Goal: Information Seeking & Learning: Learn about a topic

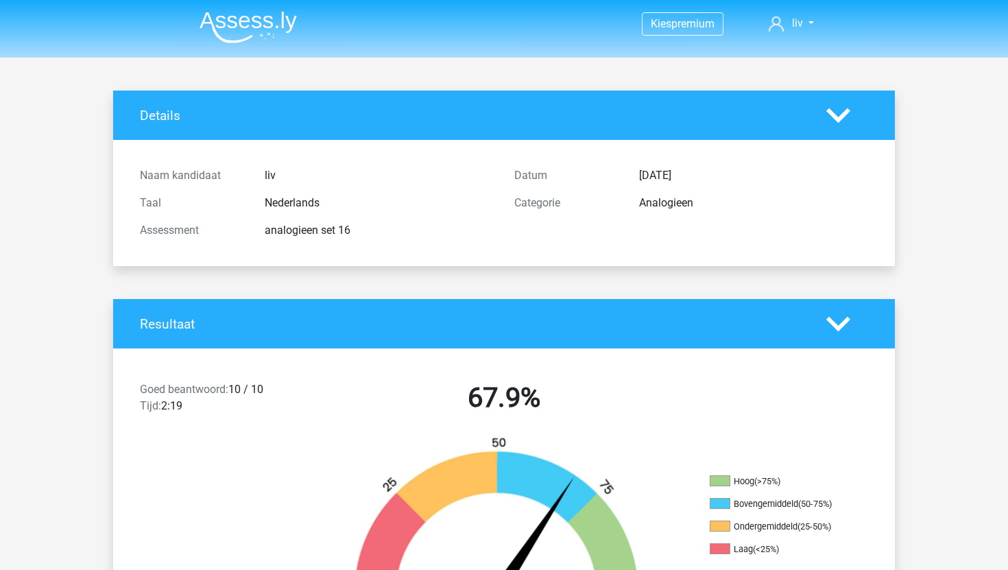
scroll to position [37, 0]
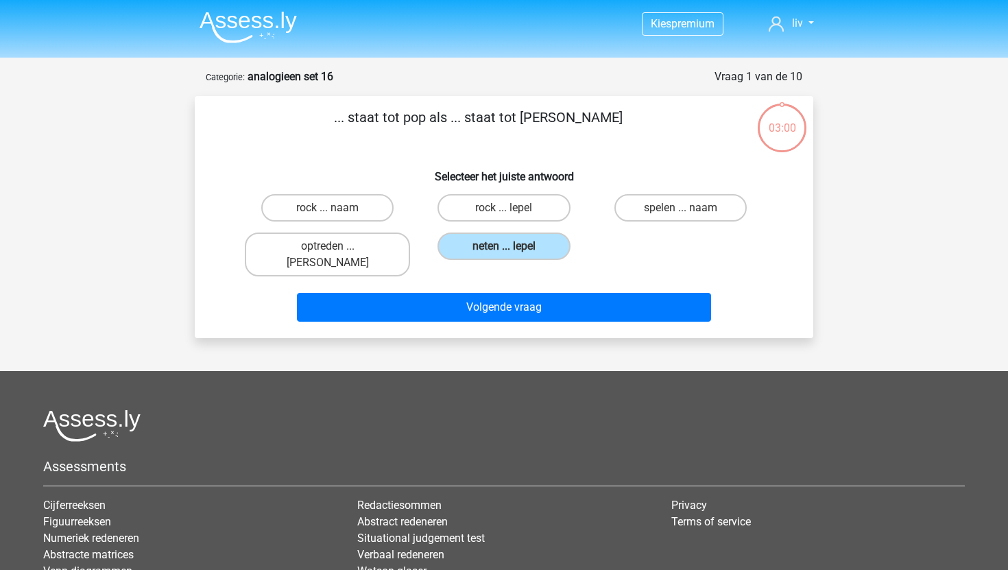
scroll to position [69, 0]
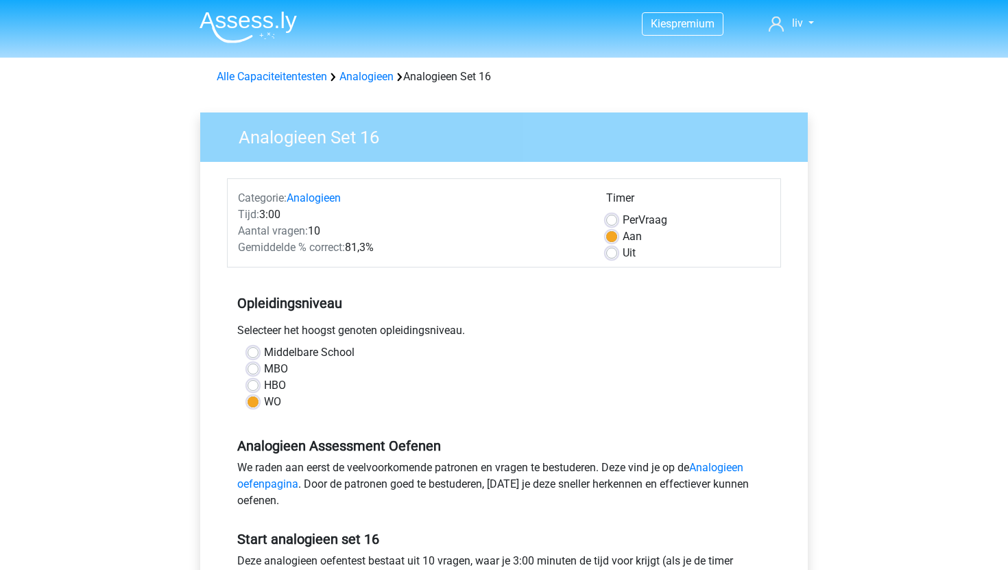
scroll to position [103, 0]
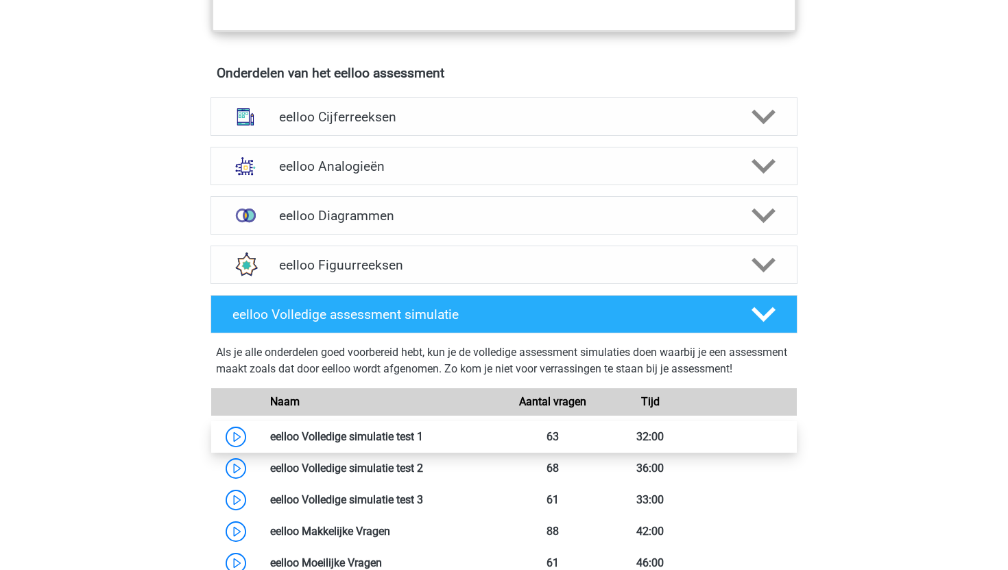
scroll to position [813, 0]
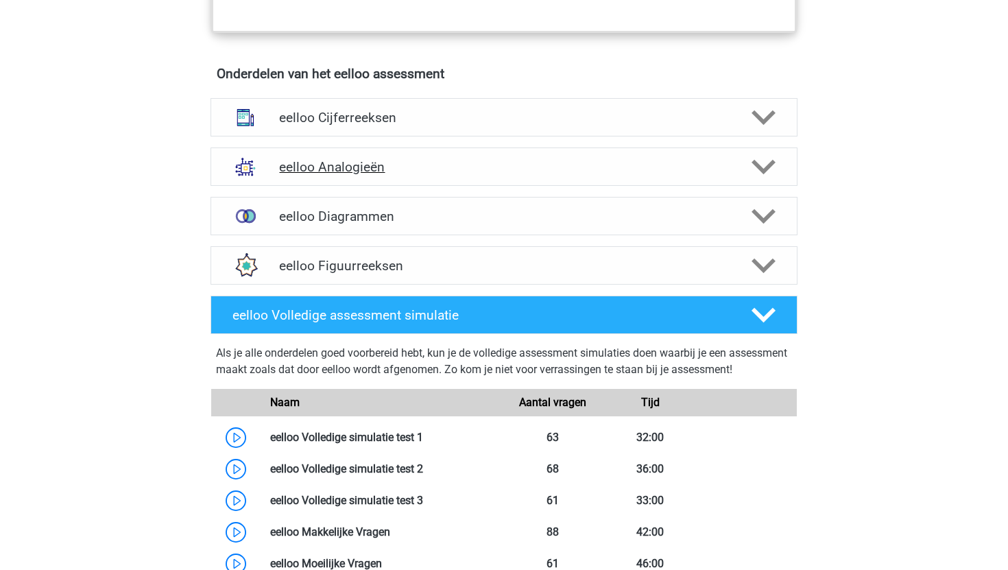
click at [429, 175] on h4 "eelloo Analogieën" at bounding box center [503, 167] width 449 height 16
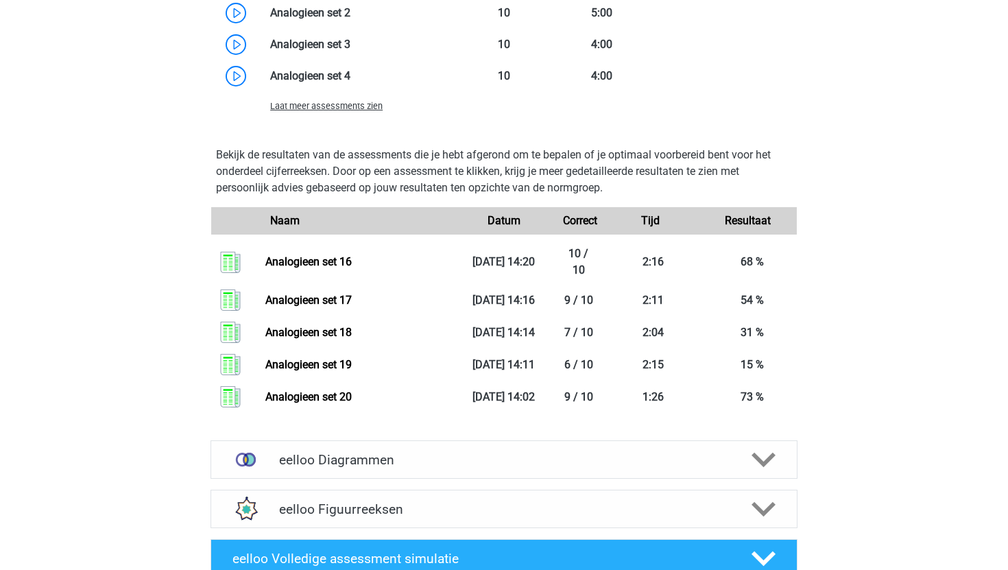
scroll to position [1659, 0]
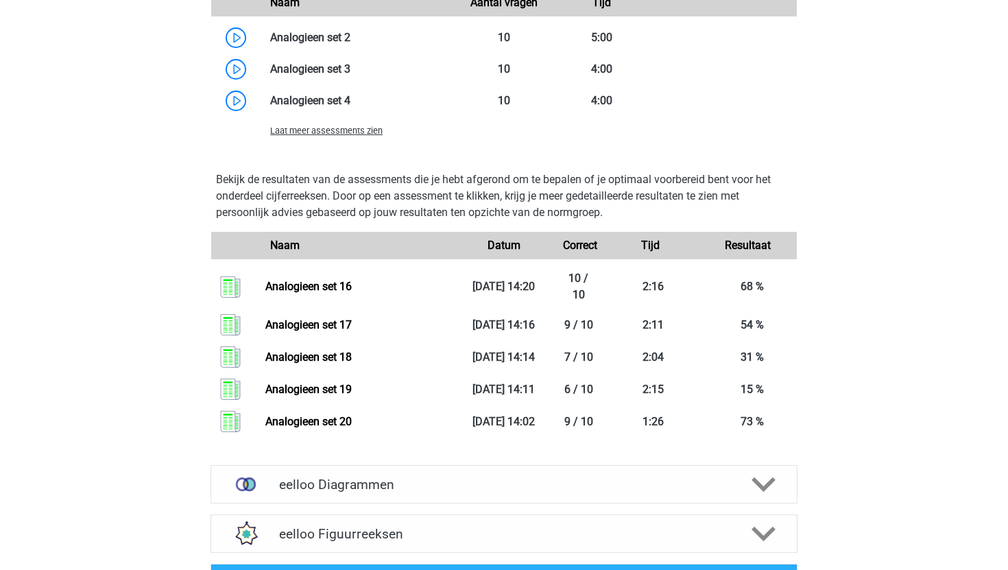
click at [333, 138] on div "Laat meer assessments zien" at bounding box center [357, 130] width 195 height 16
click at [333, 136] on span "Laat meer assessments zien" at bounding box center [326, 130] width 112 height 10
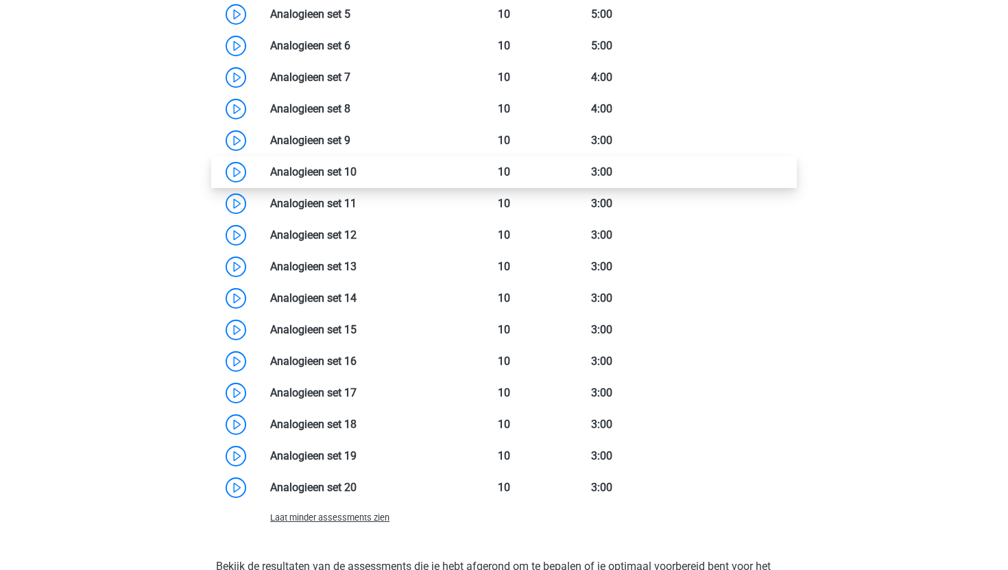
scroll to position [1777, 0]
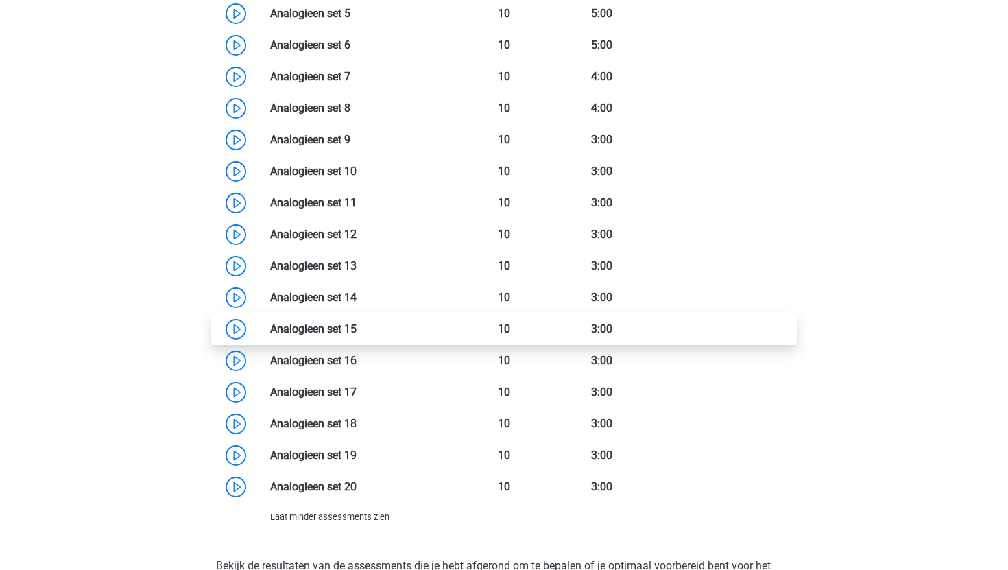
click at [357, 333] on link at bounding box center [357, 328] width 0 height 13
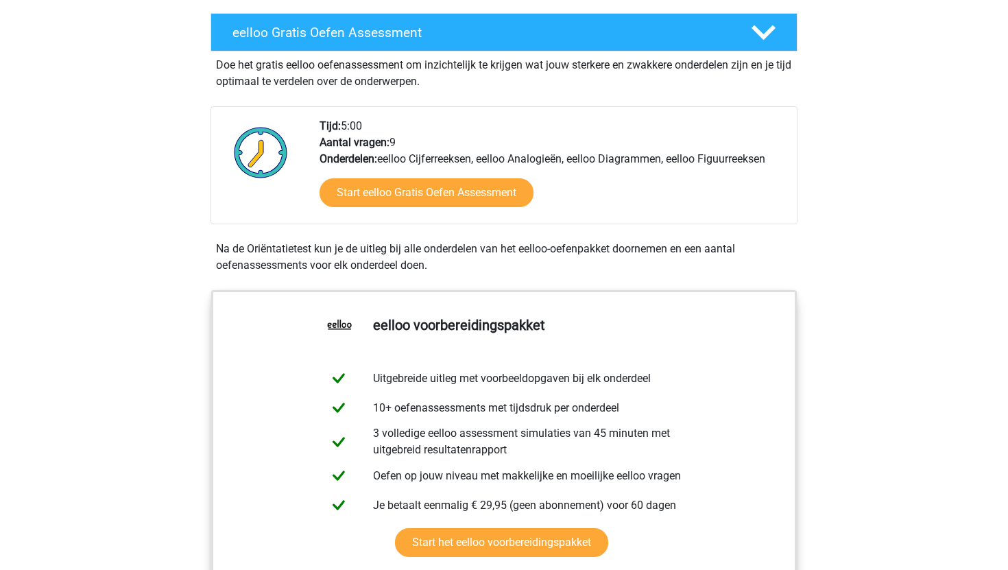
scroll to position [0, 0]
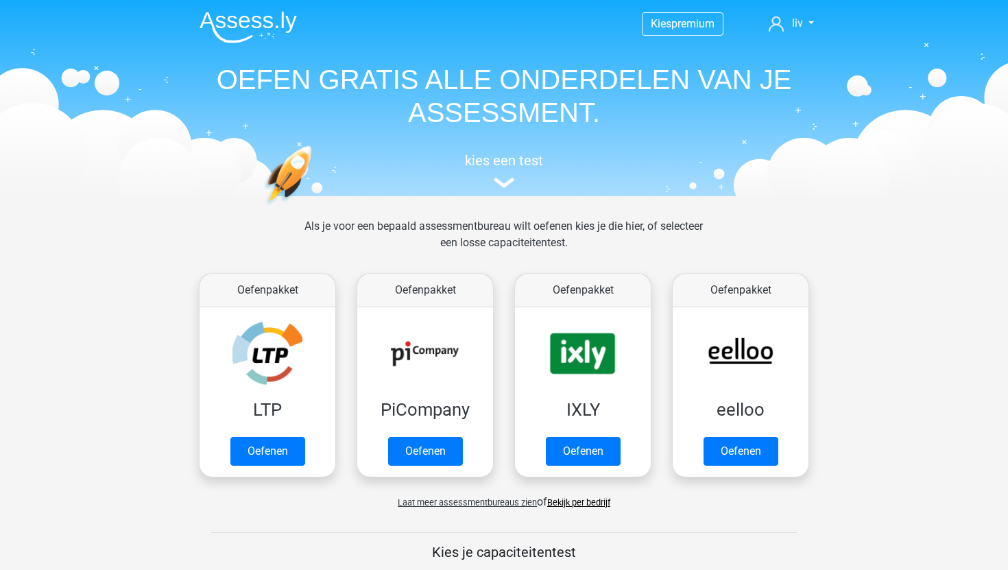
scroll to position [81, 0]
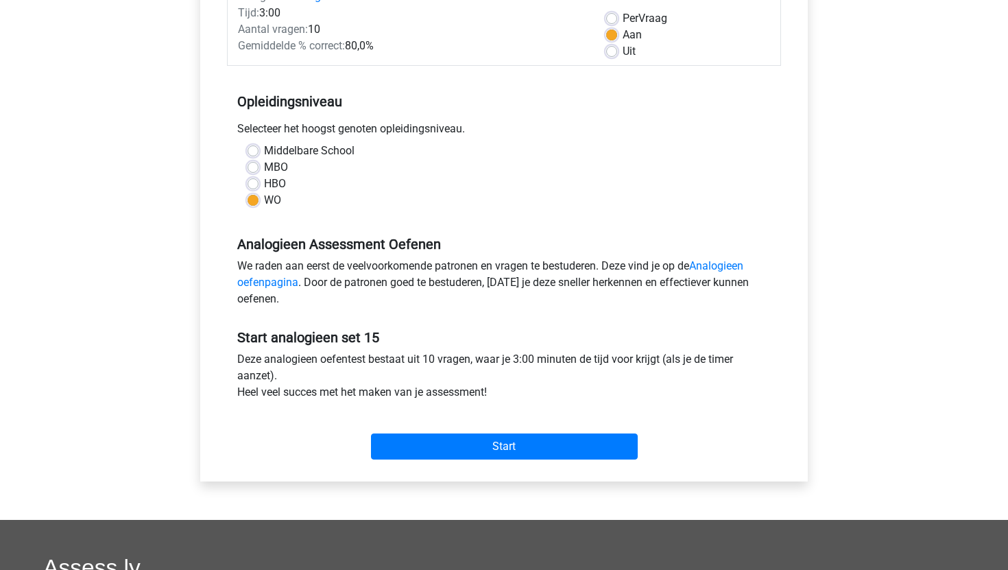
scroll to position [203, 0]
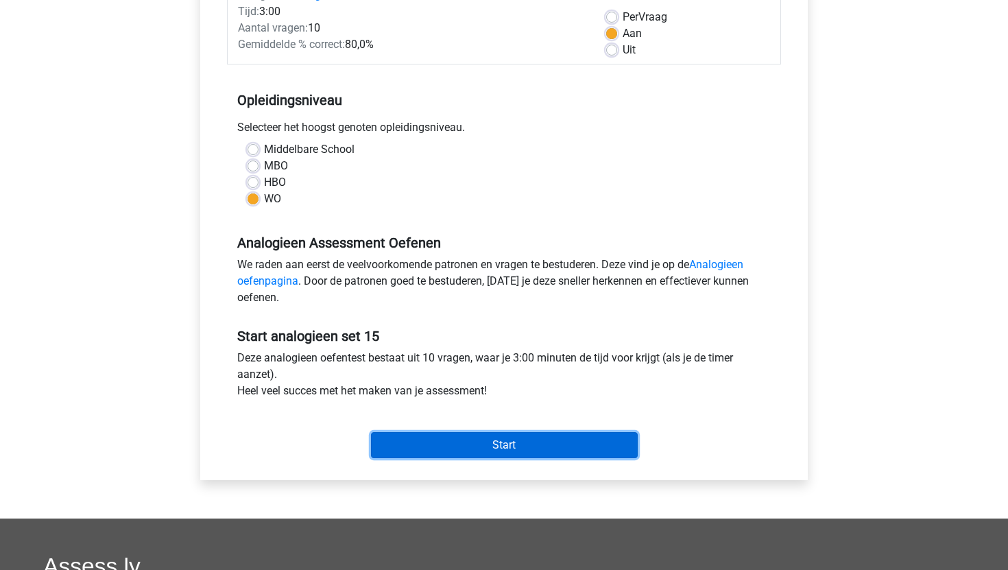
click at [455, 438] on input "Start" at bounding box center [504, 445] width 267 height 26
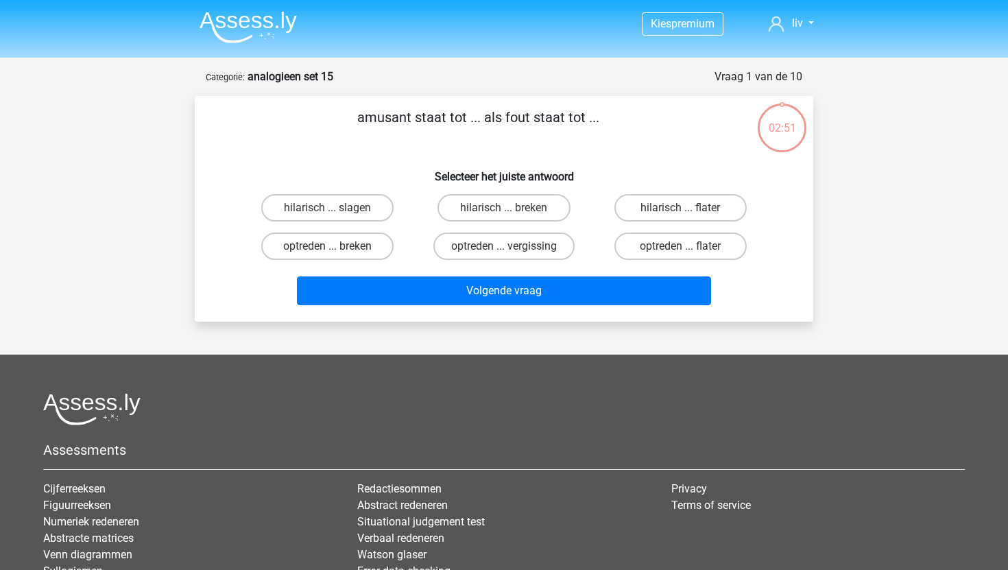
click at [680, 217] on input "hilarisch ... flater" at bounding box center [684, 212] width 9 height 9
radio input "true"
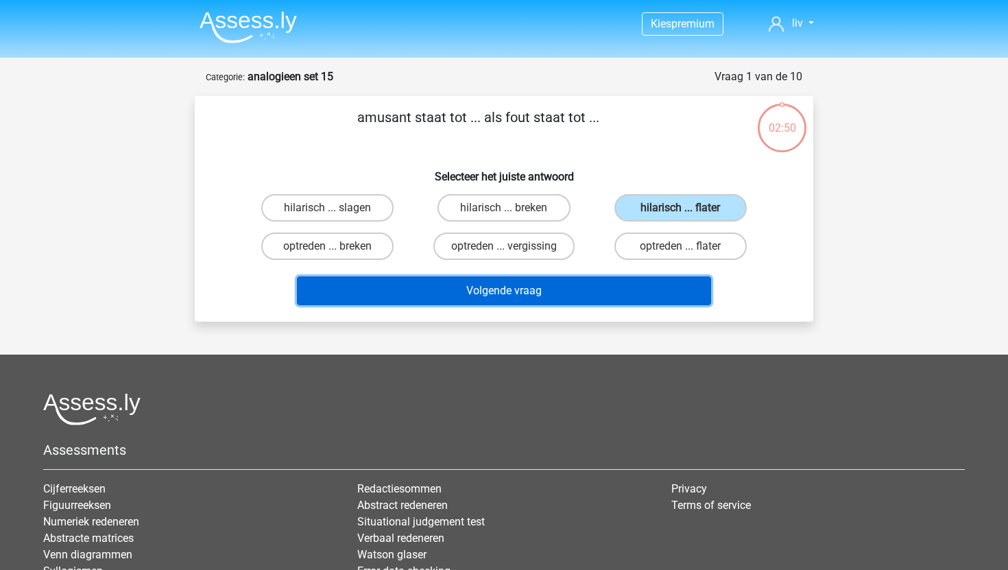
click at [598, 304] on button "Volgende vraag" at bounding box center [504, 290] width 415 height 29
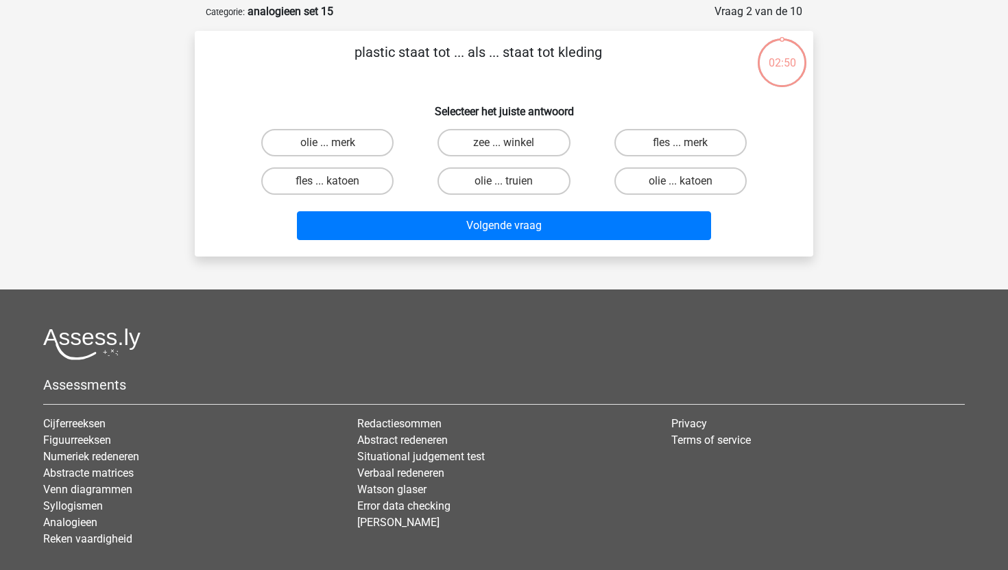
scroll to position [69, 0]
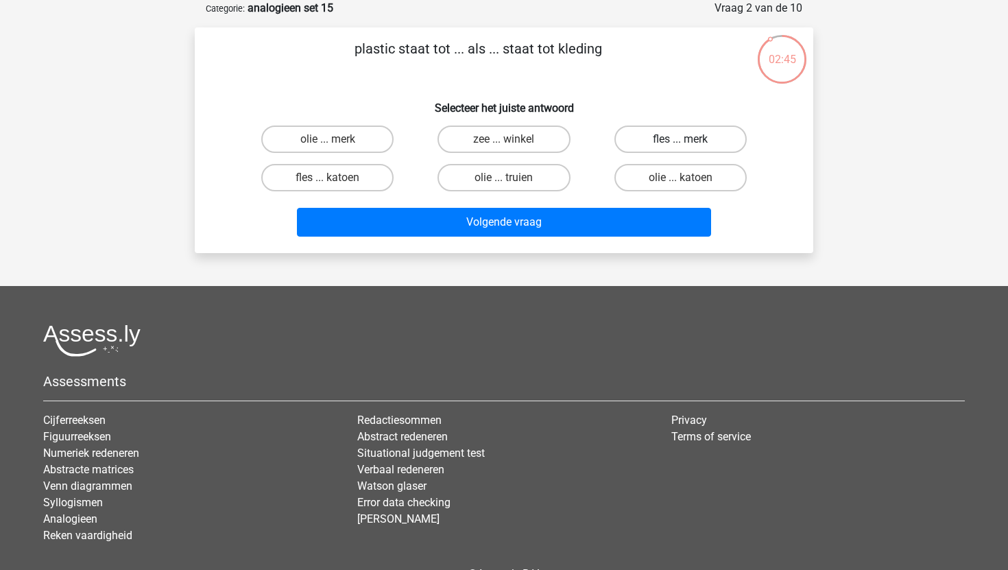
click at [702, 134] on label "fles ... merk" at bounding box center [680, 138] width 132 height 27
click at [689, 139] on input "fles ... merk" at bounding box center [684, 143] width 9 height 9
radio input "true"
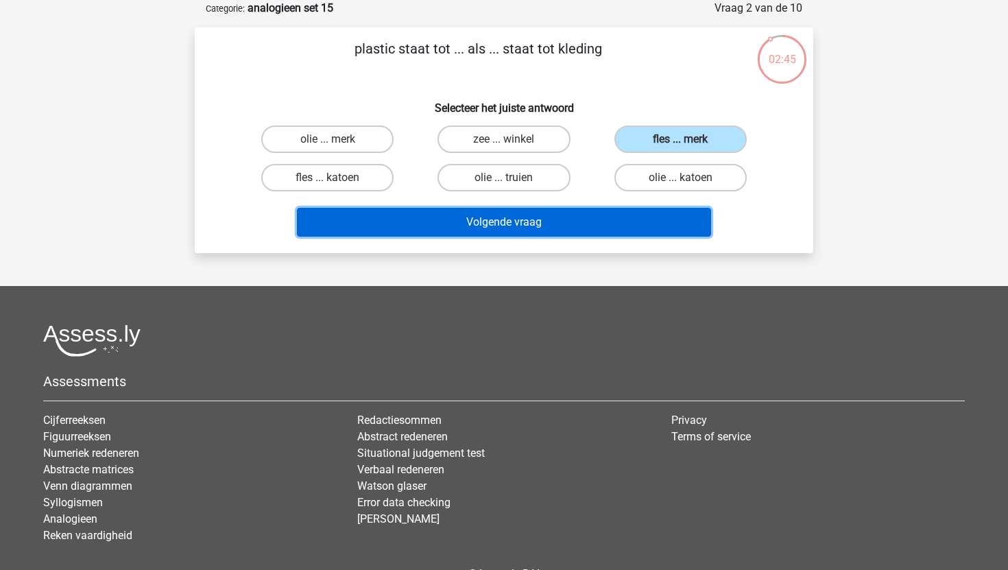
click at [629, 217] on button "Volgende vraag" at bounding box center [504, 222] width 415 height 29
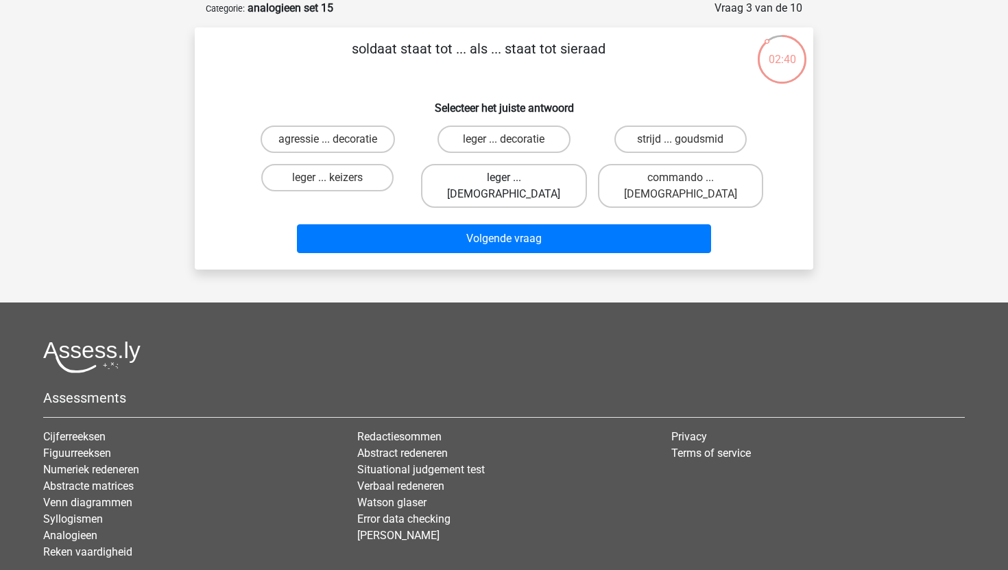
click at [527, 190] on label "leger ... Romeins" at bounding box center [503, 186] width 165 height 44
click at [513, 186] on input "leger ... Romeins" at bounding box center [508, 182] width 9 height 9
radio input "true"
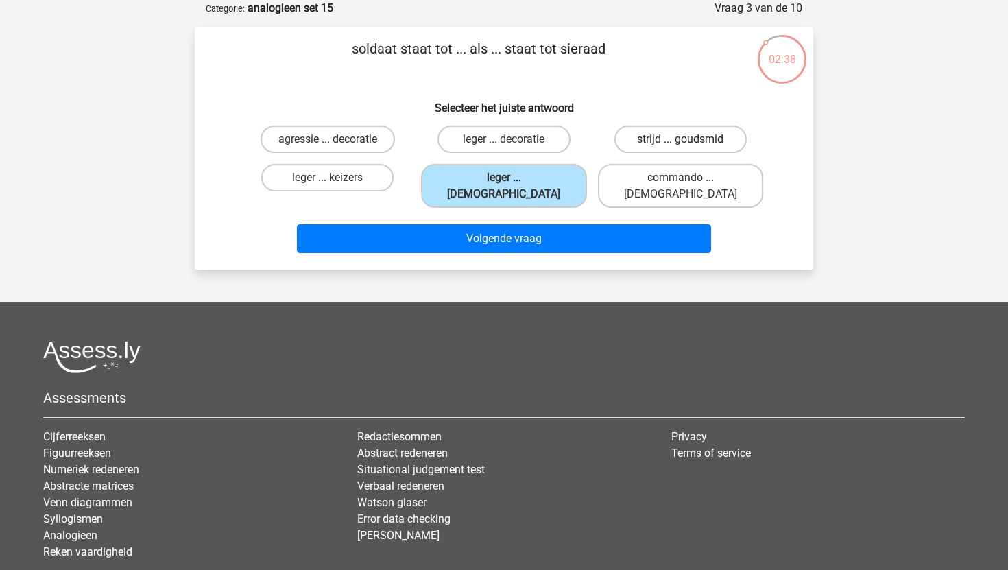
click at [673, 136] on label "strijd ... goudsmid" at bounding box center [680, 138] width 132 height 27
click at [680, 139] on input "strijd ... goudsmid" at bounding box center [684, 143] width 9 height 9
radio input "true"
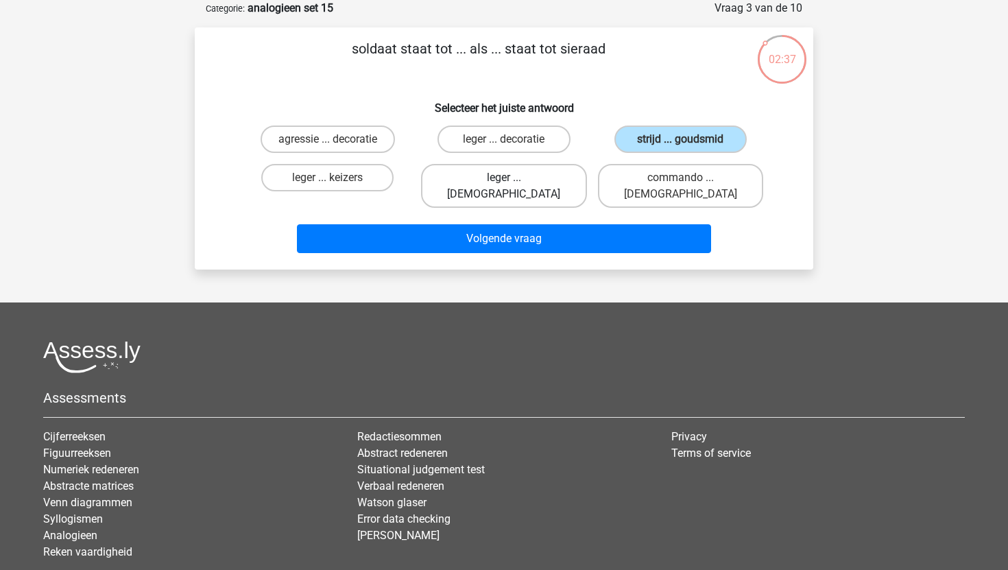
click at [543, 184] on label "leger ... Romeins" at bounding box center [503, 186] width 165 height 44
click at [513, 184] on input "leger ... Romeins" at bounding box center [508, 182] width 9 height 9
radio input "true"
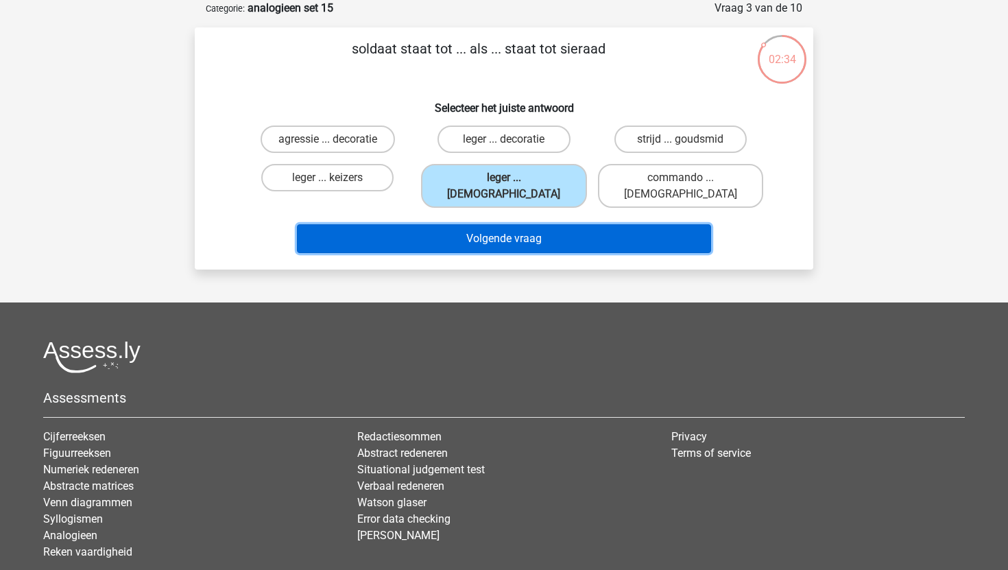
click at [479, 230] on button "Volgende vraag" at bounding box center [504, 238] width 415 height 29
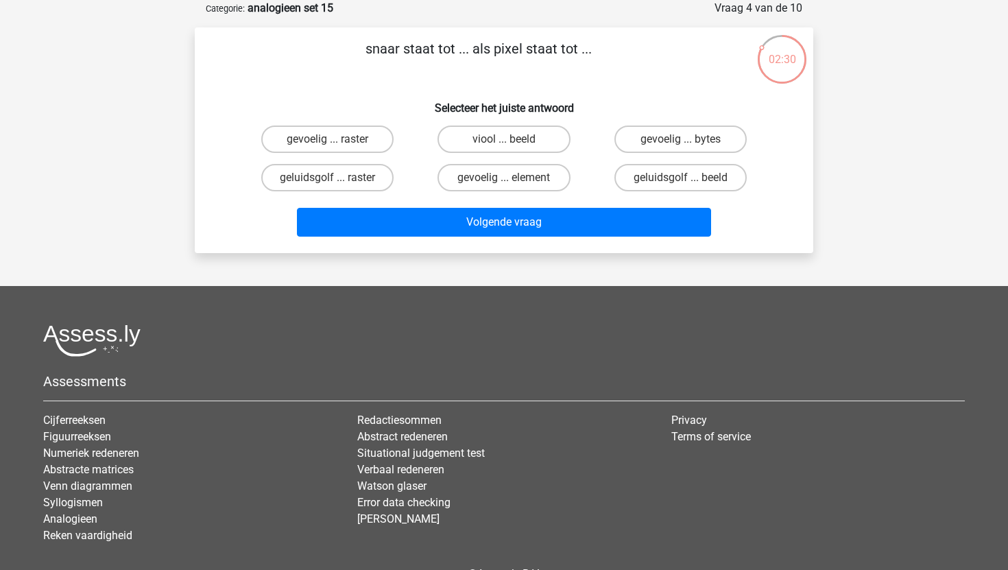
click at [508, 141] on input "viool ... beeld" at bounding box center [508, 143] width 9 height 9
radio input "true"
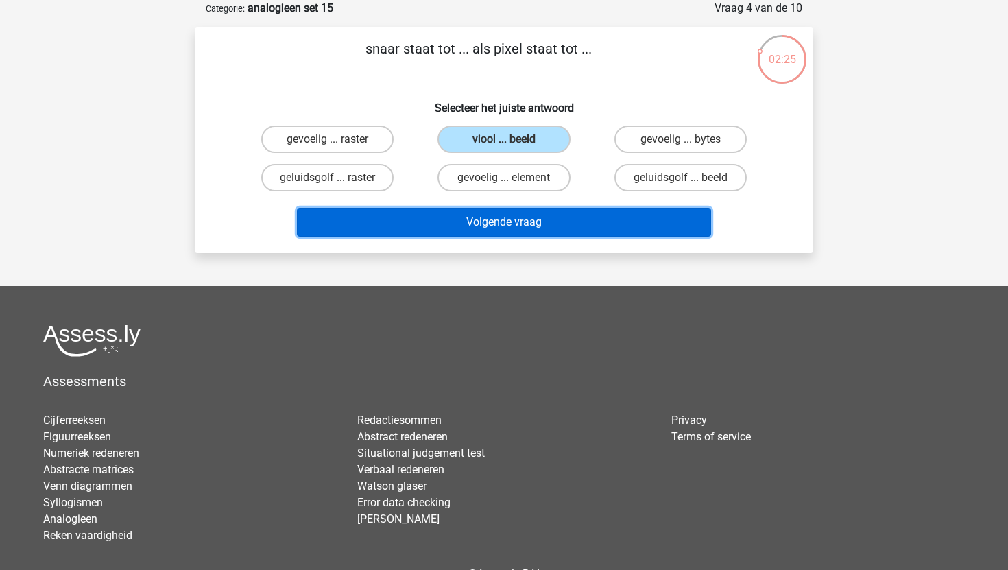
click at [546, 233] on button "Volgende vraag" at bounding box center [504, 222] width 415 height 29
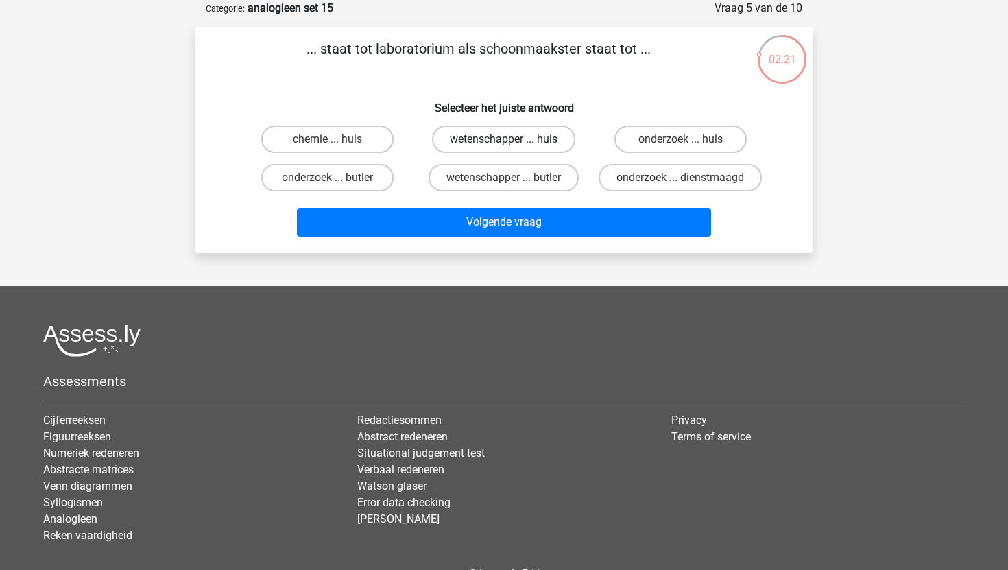
click at [515, 141] on label "wetenschapper ... huis" at bounding box center [503, 138] width 143 height 27
click at [513, 141] on input "wetenschapper ... huis" at bounding box center [508, 143] width 9 height 9
radio input "true"
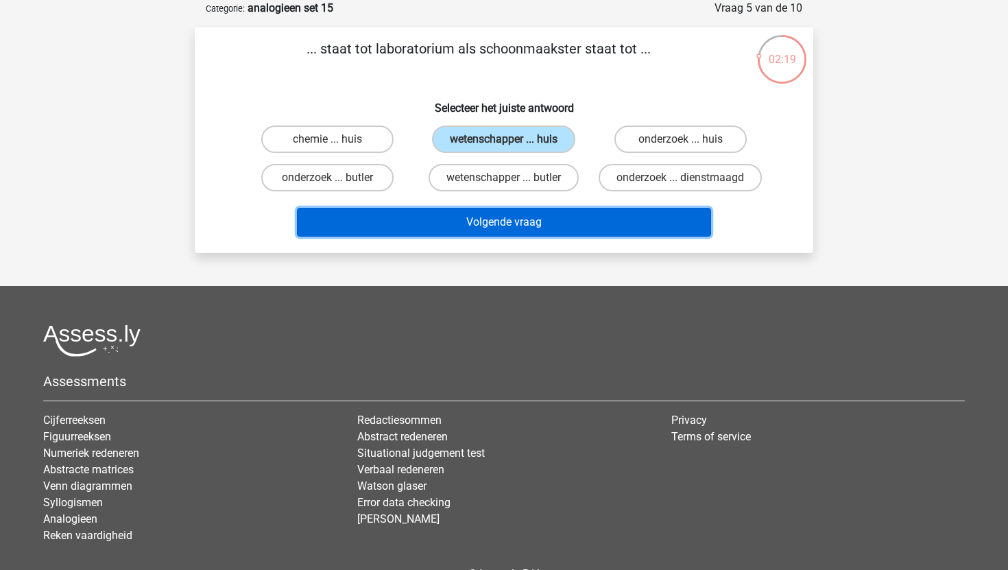
click at [516, 227] on button "Volgende vraag" at bounding box center [504, 222] width 415 height 29
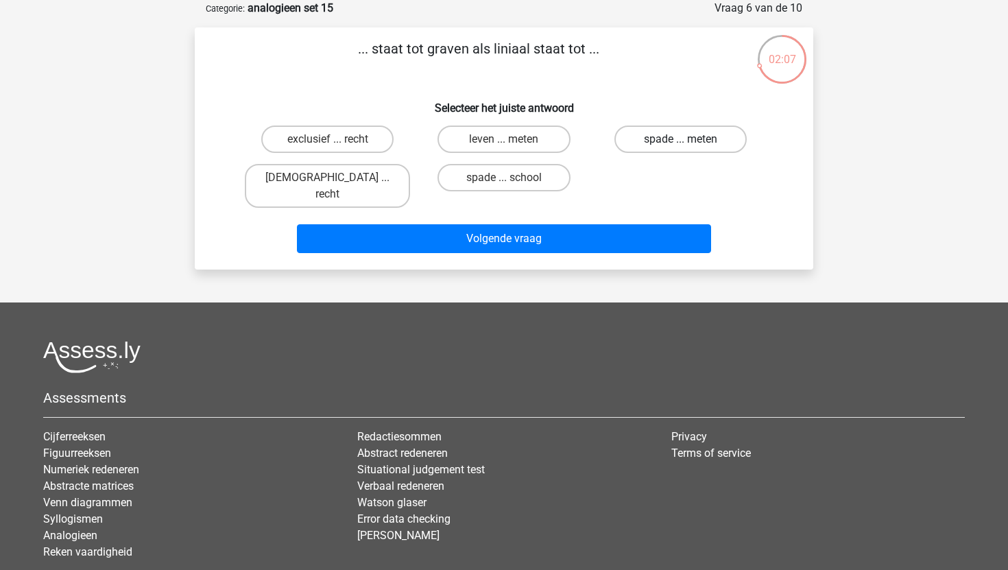
click at [651, 140] on label "spade ... meten" at bounding box center [680, 138] width 132 height 27
click at [680, 140] on input "spade ... meten" at bounding box center [684, 143] width 9 height 9
radio input "true"
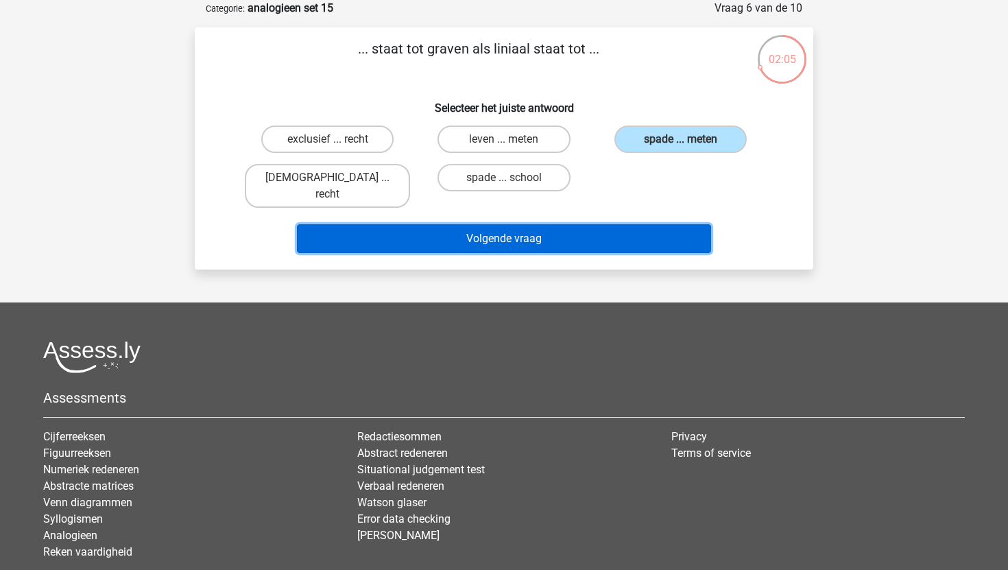
click at [555, 224] on button "Volgende vraag" at bounding box center [504, 238] width 415 height 29
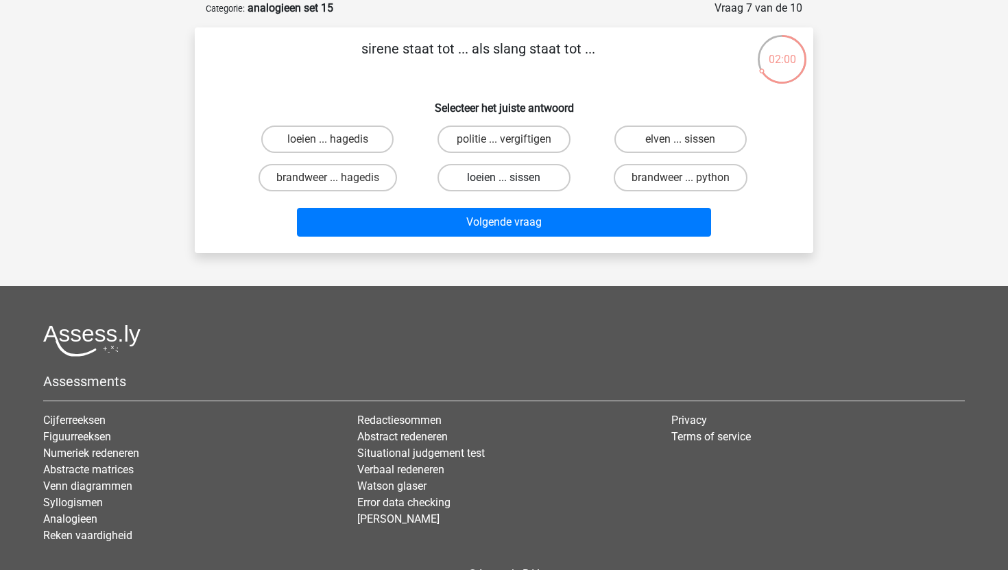
click at [503, 179] on label "loeien ... sissen" at bounding box center [503, 177] width 132 height 27
click at [504, 179] on input "loeien ... sissen" at bounding box center [508, 182] width 9 height 9
radio input "true"
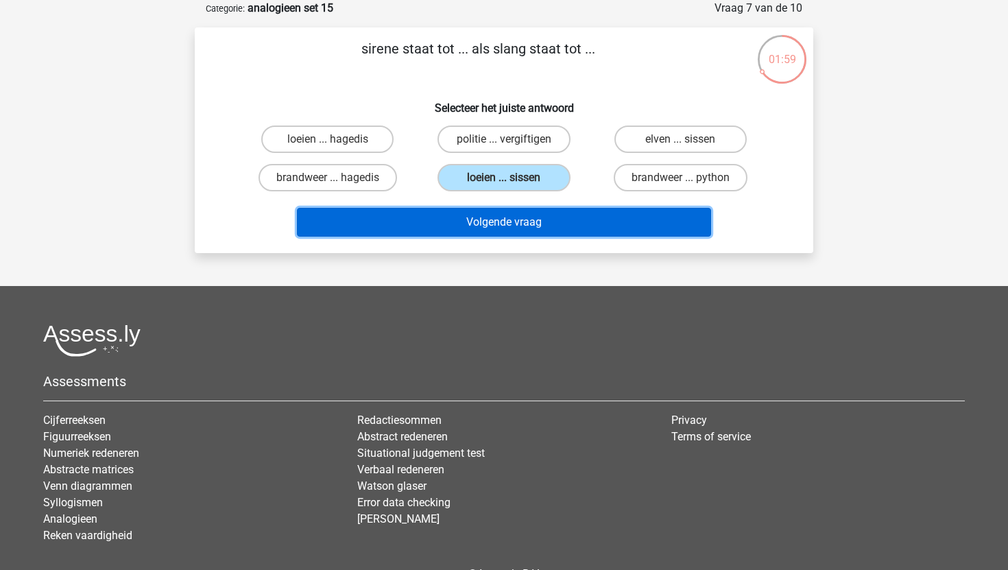
click at [516, 223] on button "Volgende vraag" at bounding box center [504, 222] width 415 height 29
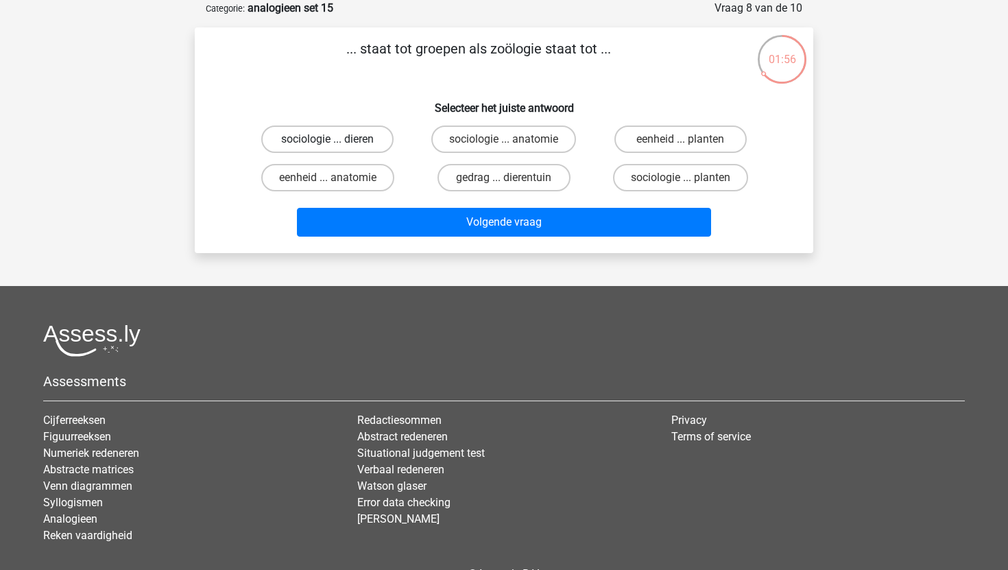
click at [335, 138] on label "sociologie ... dieren" at bounding box center [327, 138] width 132 height 27
click at [335, 139] on input "sociologie ... dieren" at bounding box center [332, 143] width 9 height 9
radio input "true"
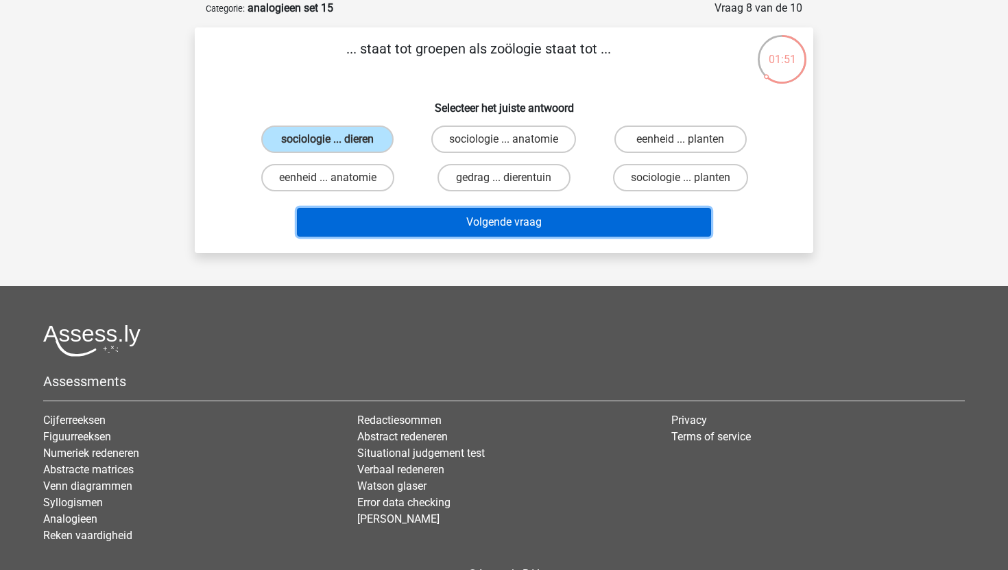
click at [530, 228] on button "Volgende vraag" at bounding box center [504, 222] width 415 height 29
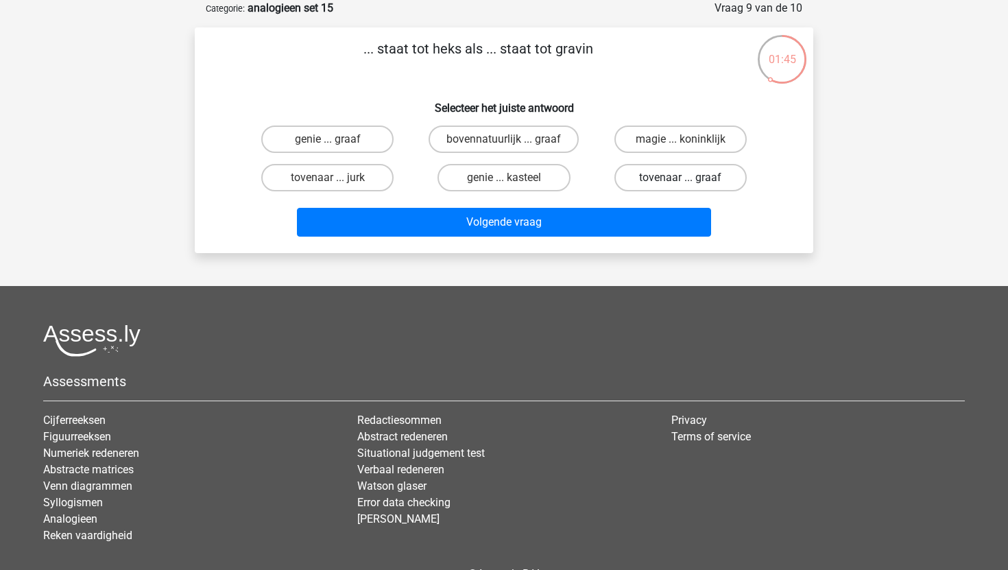
click at [741, 183] on label "tovenaar ... graaf" at bounding box center [680, 177] width 132 height 27
click at [689, 183] on input "tovenaar ... graaf" at bounding box center [684, 182] width 9 height 9
radio input "true"
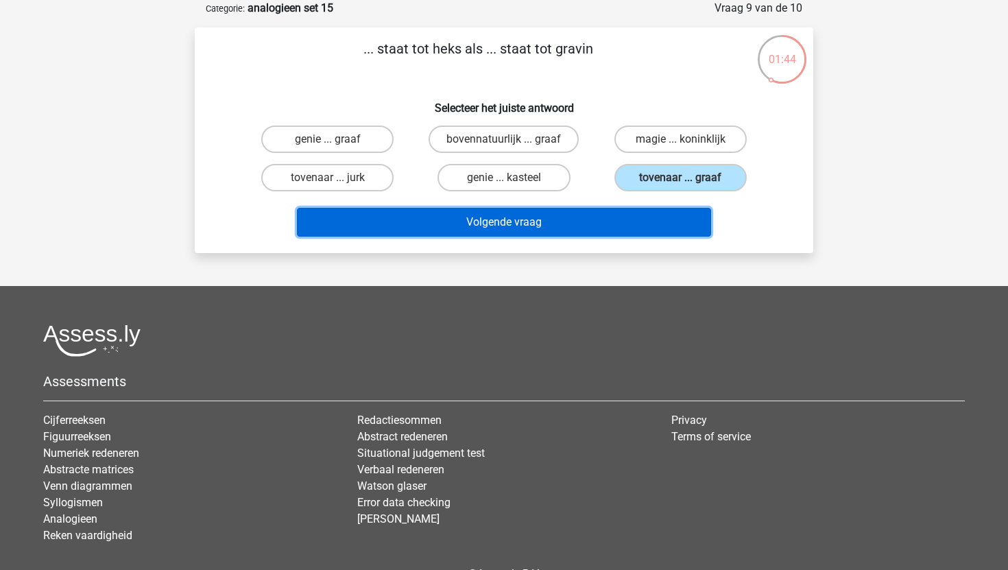
click at [636, 214] on button "Volgende vraag" at bounding box center [504, 222] width 415 height 29
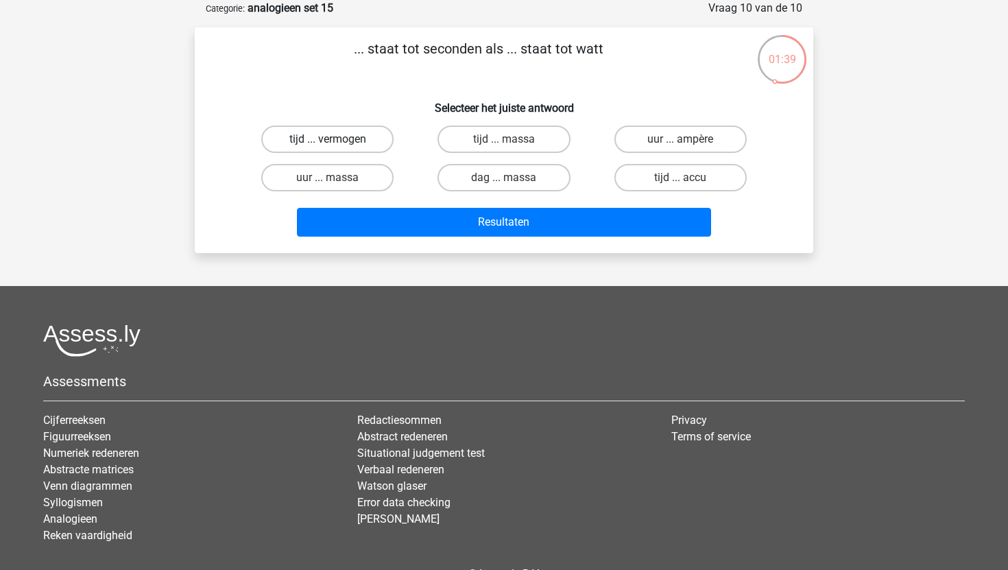
click at [349, 141] on label "tijd ... vermogen" at bounding box center [327, 138] width 132 height 27
click at [337, 141] on input "tijd ... vermogen" at bounding box center [332, 143] width 9 height 9
radio input "true"
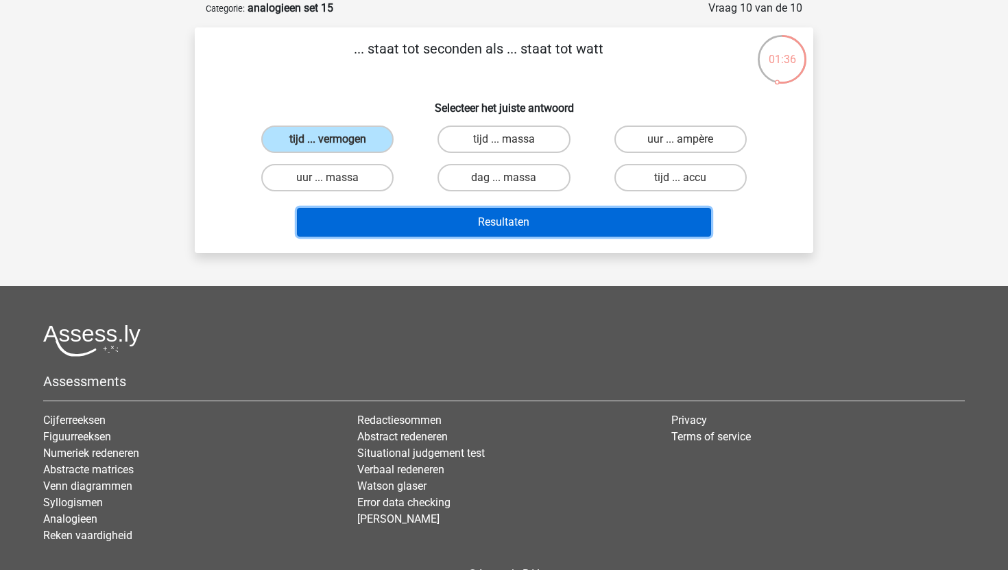
click at [453, 215] on button "Resultaten" at bounding box center [504, 222] width 415 height 29
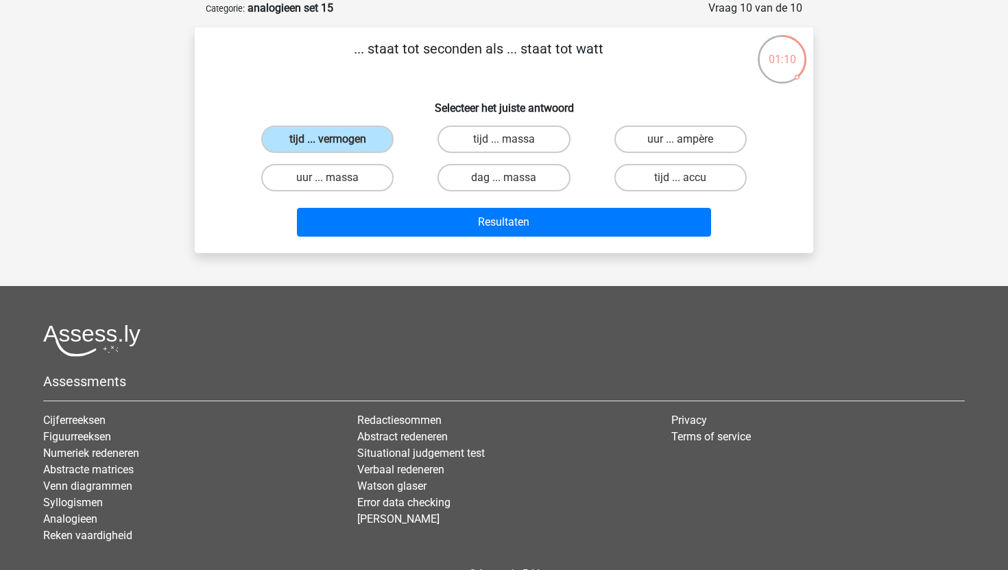
scroll to position [147, 0]
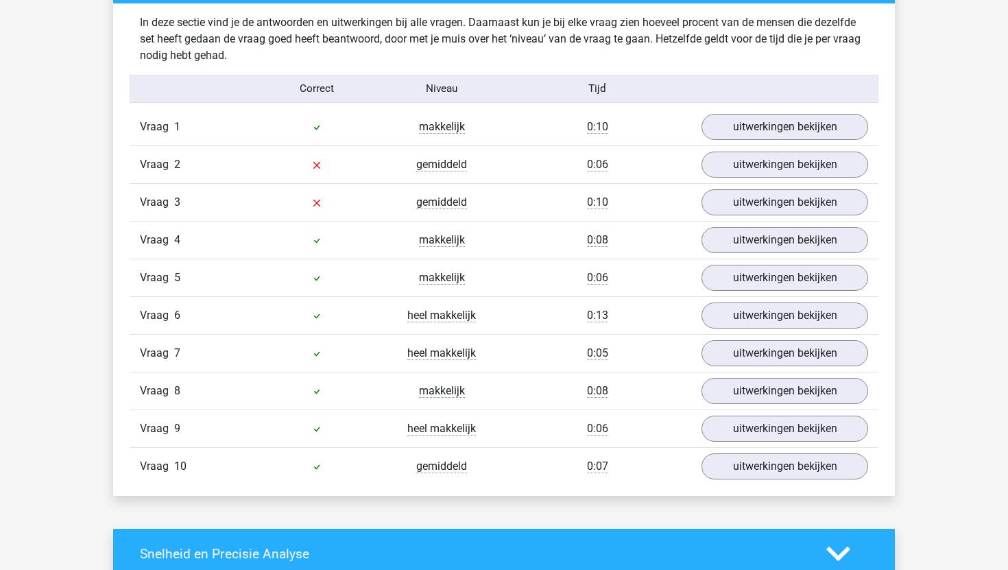
scroll to position [1097, 0]
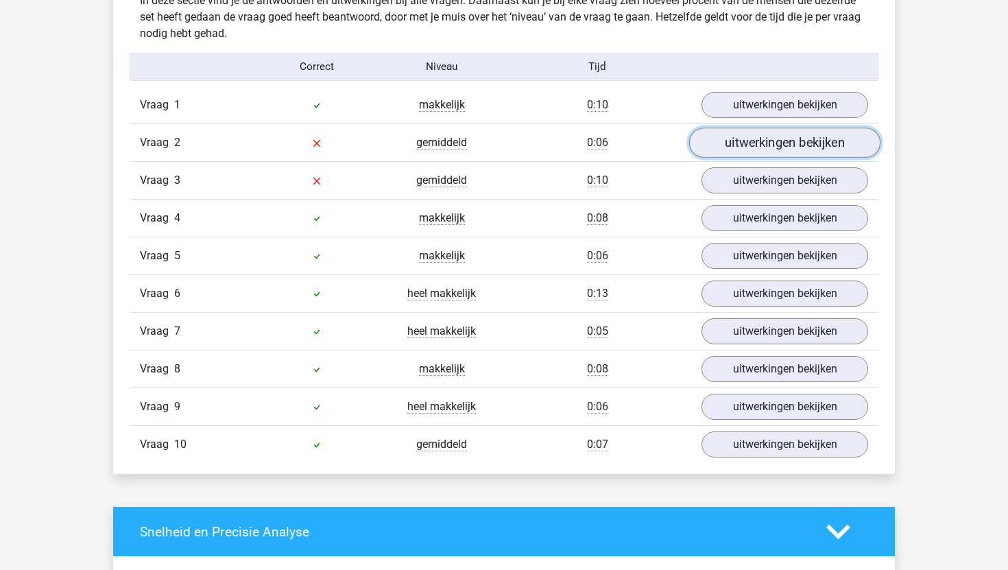
click at [706, 147] on link "uitwerkingen bekijken" at bounding box center [784, 143] width 191 height 30
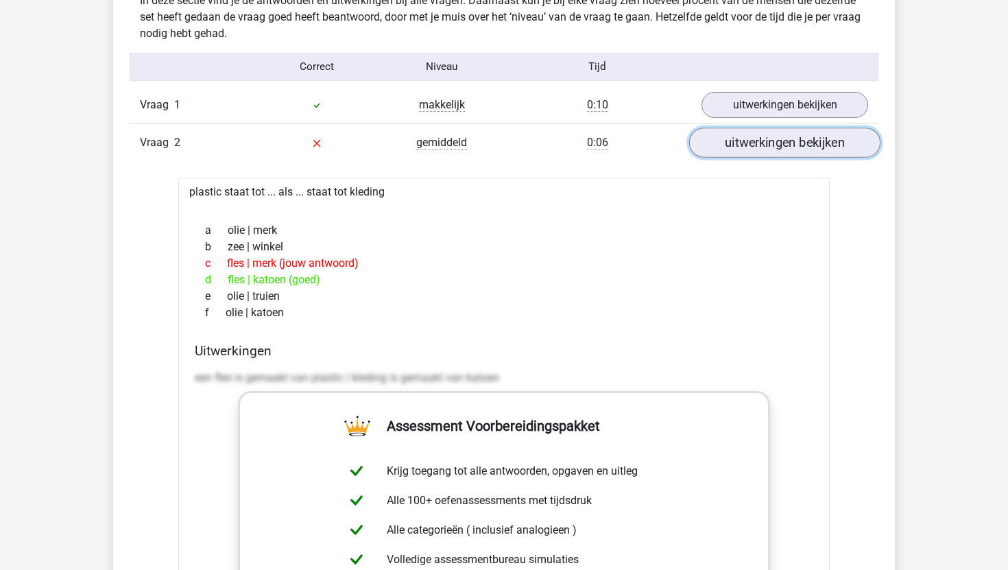
click at [706, 147] on link "uitwerkingen bekijken" at bounding box center [784, 143] width 191 height 30
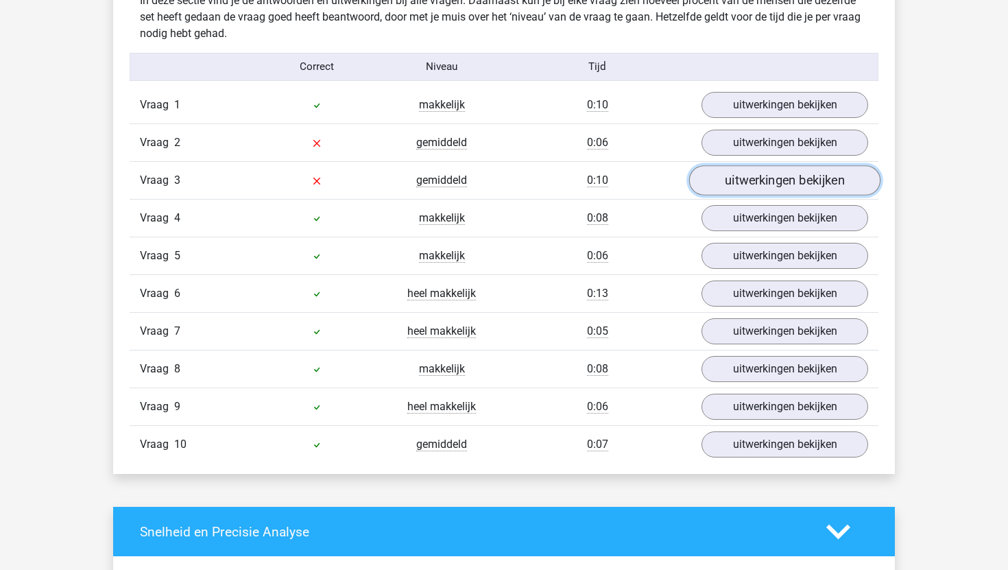
click at [721, 185] on link "uitwerkingen bekijken" at bounding box center [784, 180] width 191 height 30
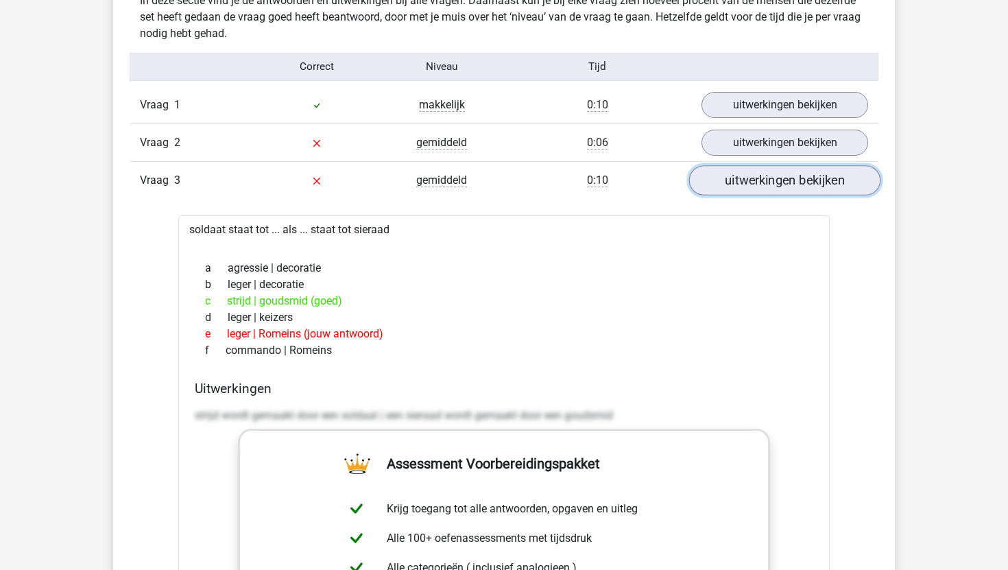
click at [721, 184] on link "uitwerkingen bekijken" at bounding box center [784, 180] width 191 height 30
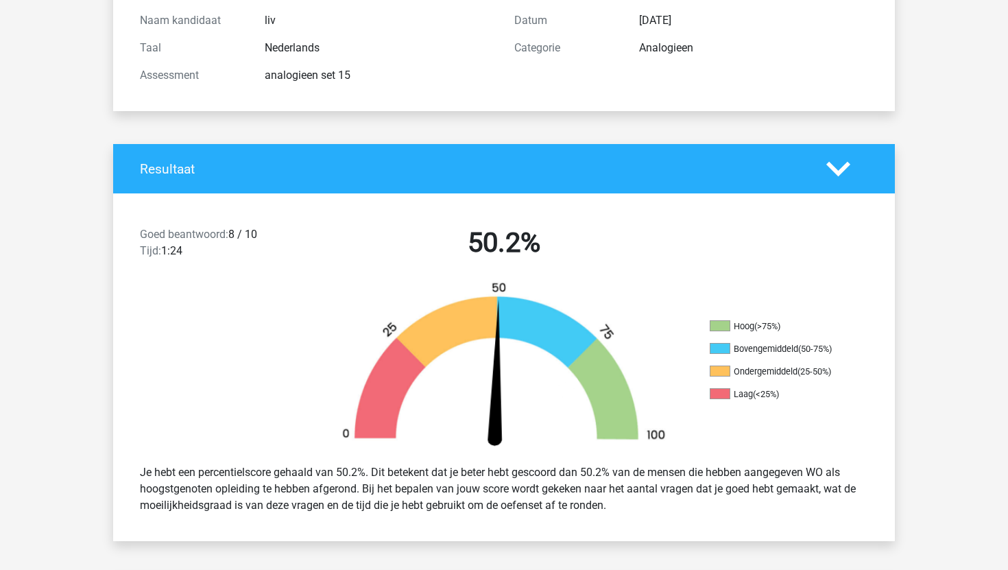
scroll to position [0, 0]
